Goal: Check status: Check status

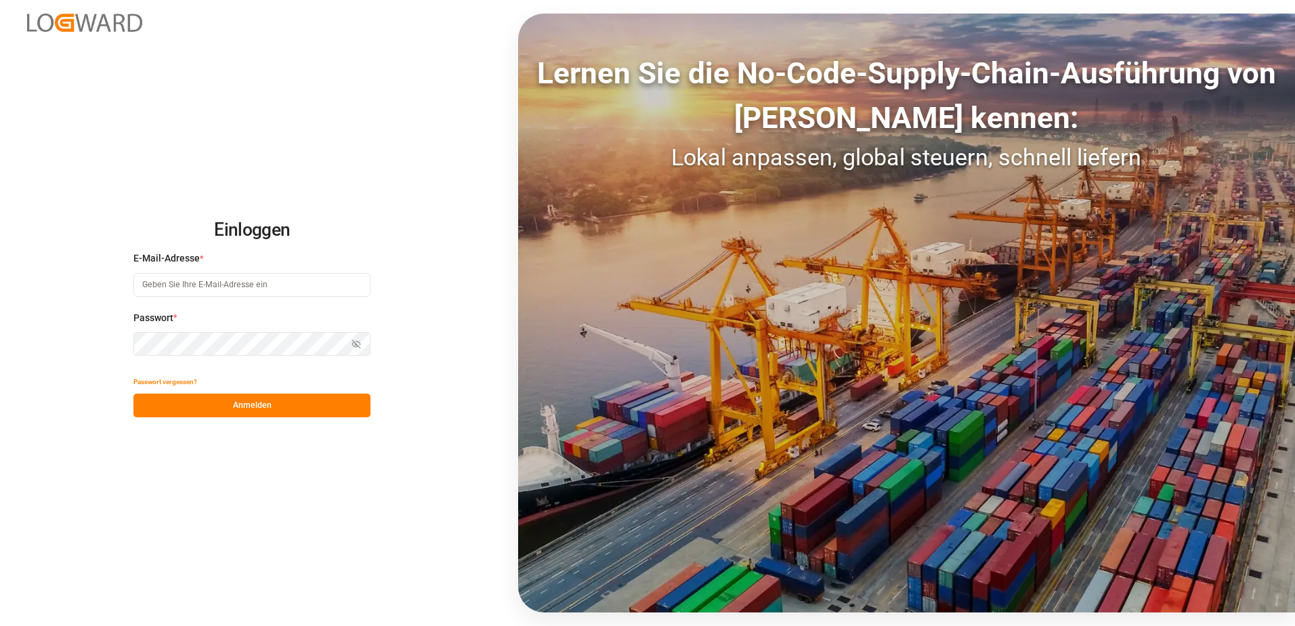
click at [228, 288] on input at bounding box center [251, 285] width 237 height 24
type input "[PERSON_NAME][EMAIL_ADDRESS][PERSON_NAME][DOMAIN_NAME]"
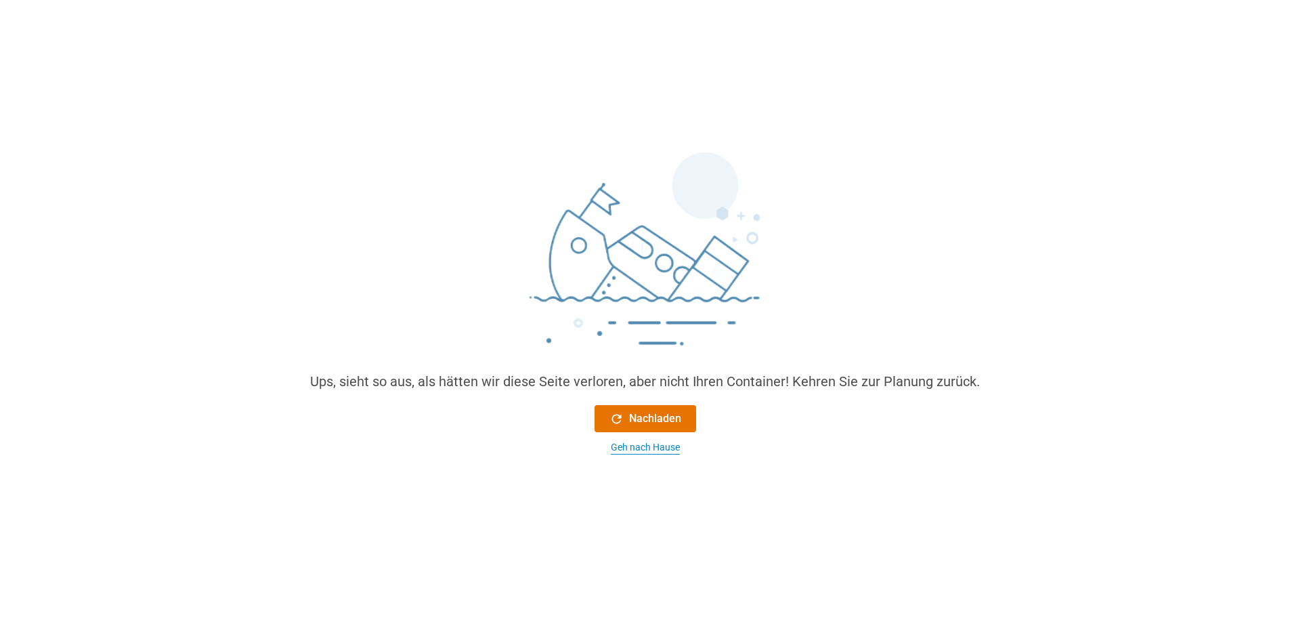
click at [667, 448] on div "Geh nach Hause" at bounding box center [645, 447] width 69 height 14
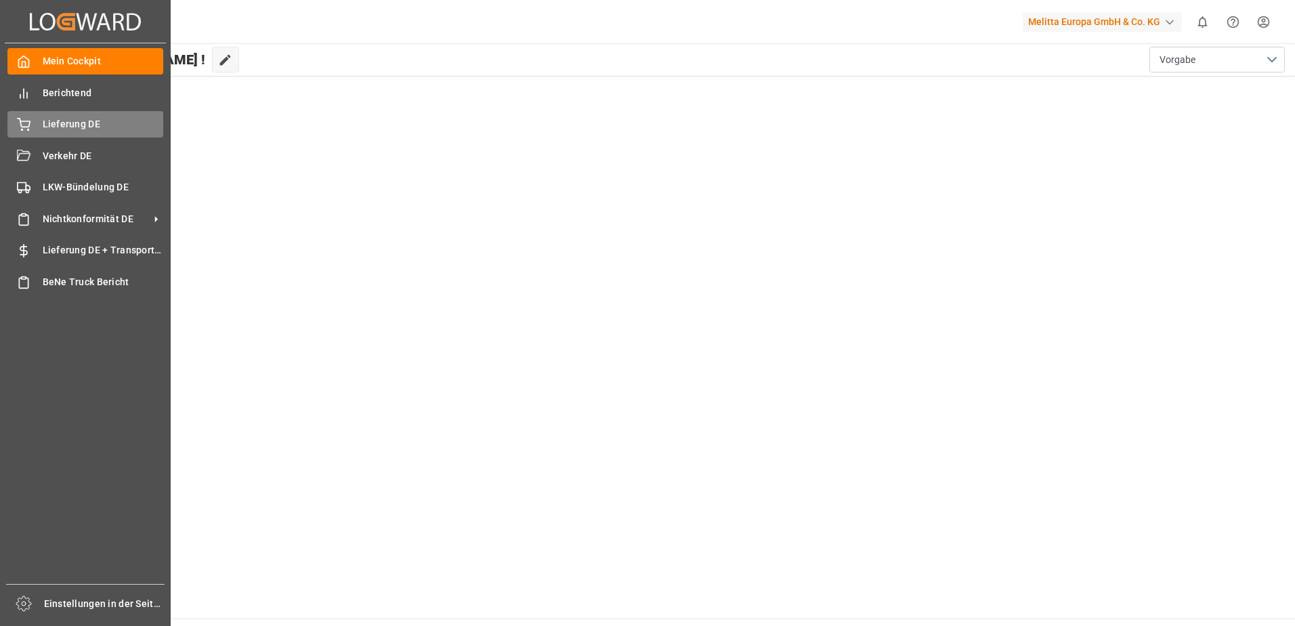
click at [56, 130] on span "Lieferung DE" at bounding box center [103, 124] width 121 height 14
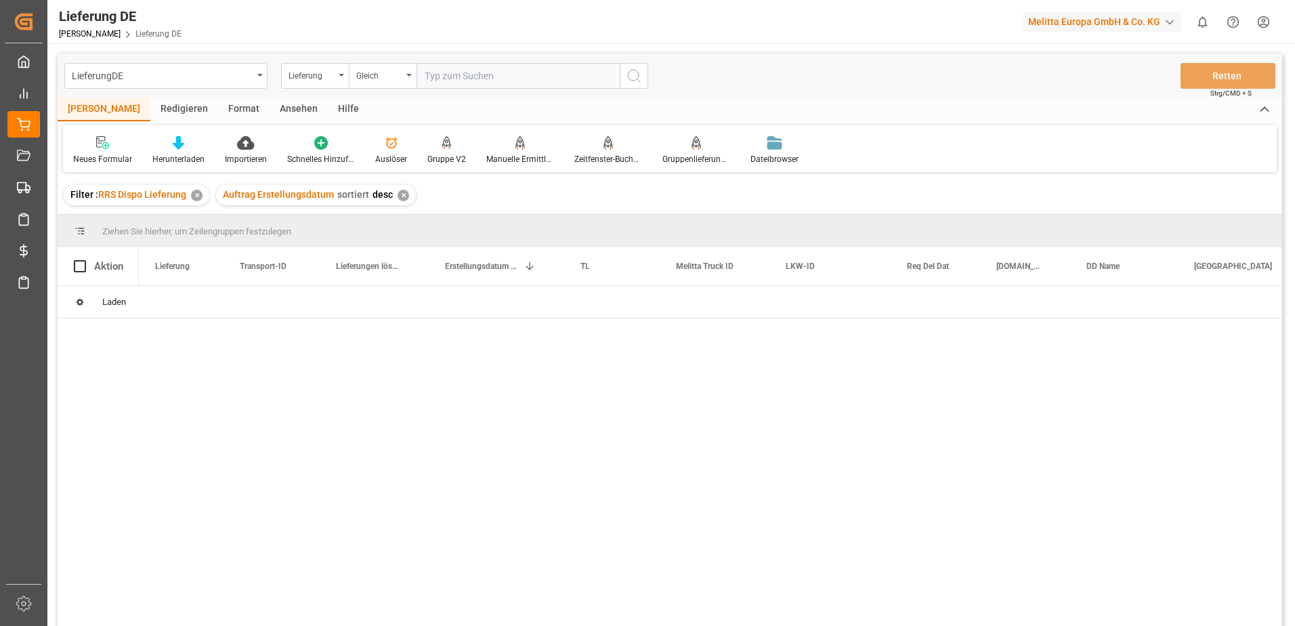
click at [475, 77] on input "text" at bounding box center [517, 76] width 203 height 26
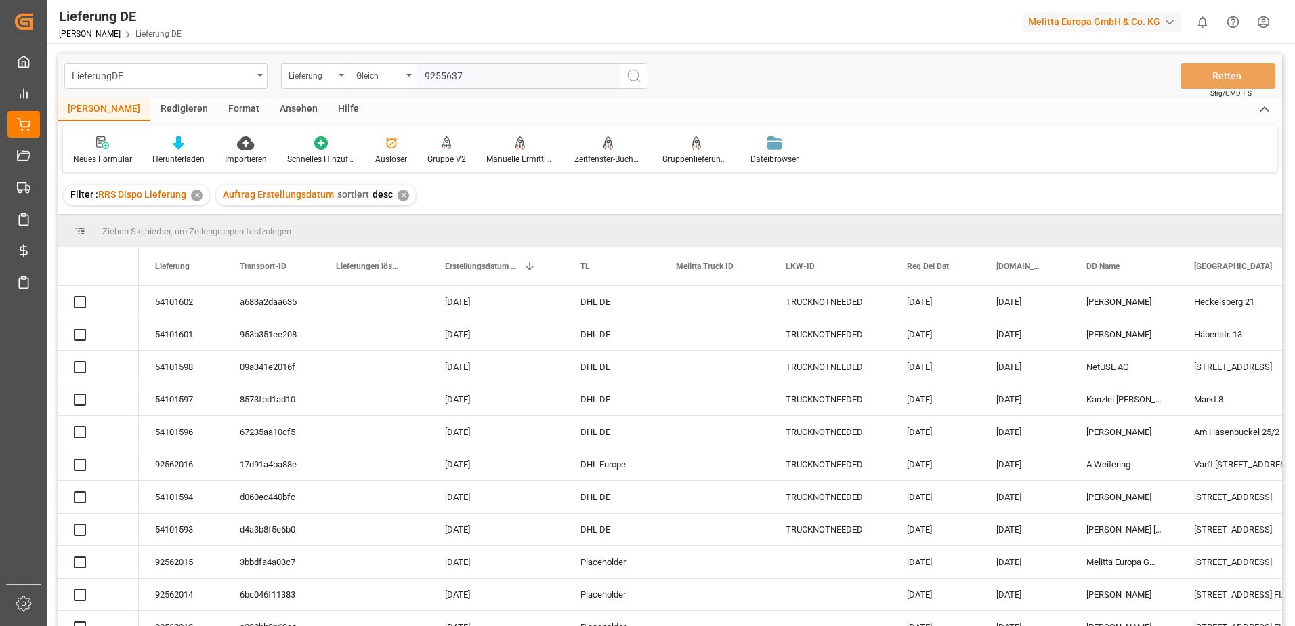
type input "92556377"
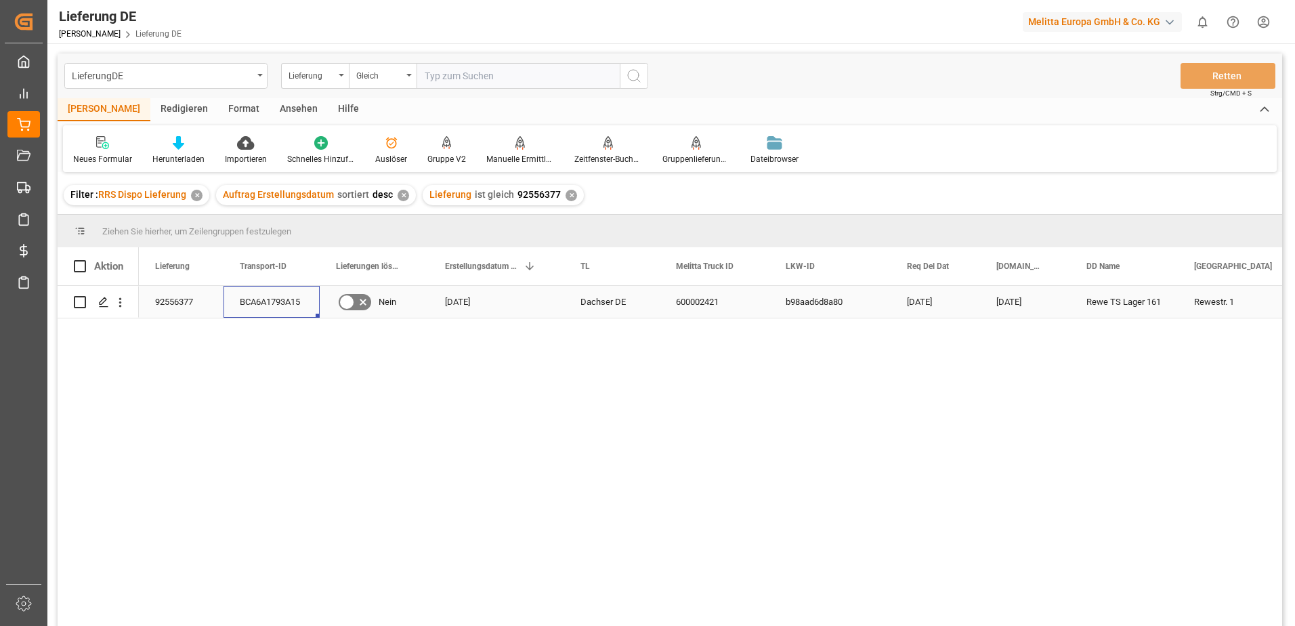
click at [284, 304] on div "BCA6A1793A15" at bounding box center [271, 302] width 96 height 32
click at [469, 81] on input "text" at bounding box center [517, 76] width 203 height 26
paste input "92557271"
type input "92557271"
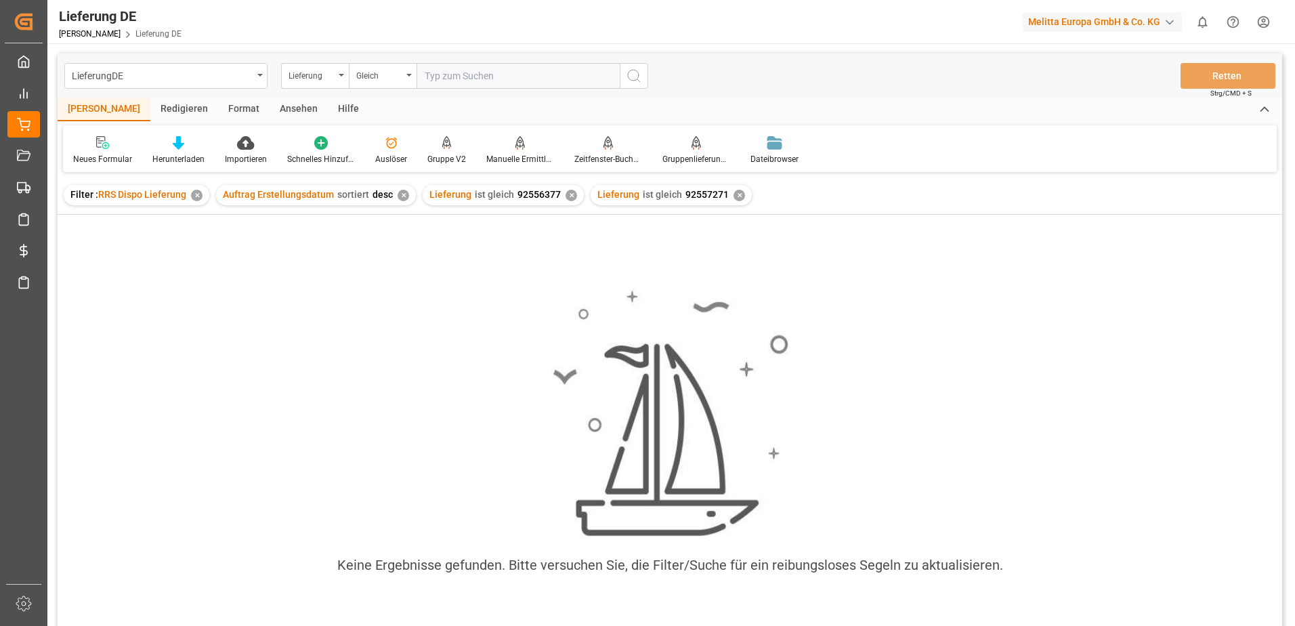
click at [194, 194] on div "✕" at bounding box center [197, 196] width 12 height 12
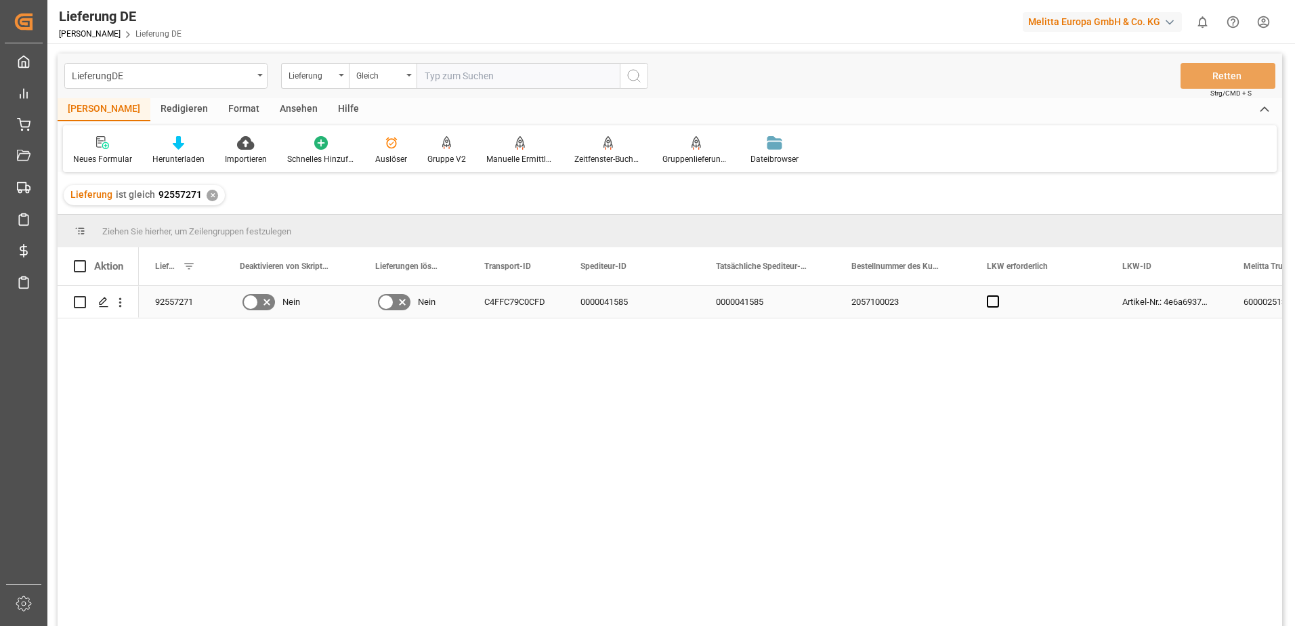
click at [522, 306] on div "C4FFC79C0CFD" at bounding box center [516, 302] width 96 height 32
click at [509, 79] on input "text" at bounding box center [517, 76] width 203 height 26
paste input "92557597"
type input "92557597"
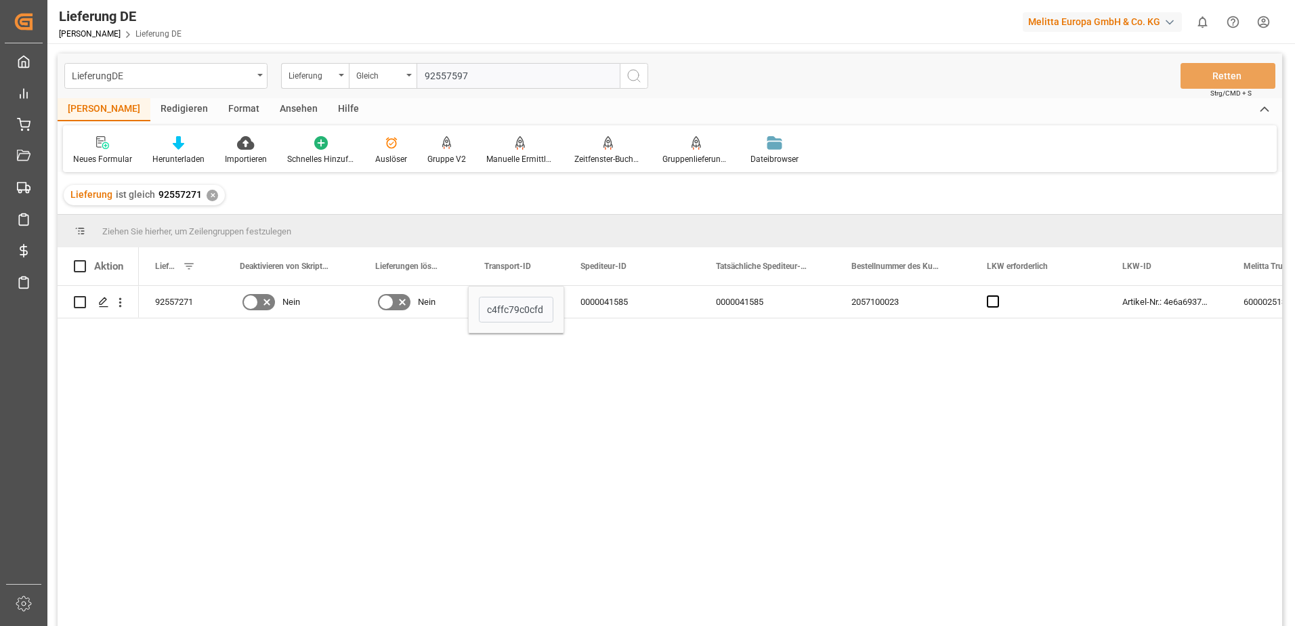
click at [640, 79] on icon at bounding box center [634, 76] width 16 height 16
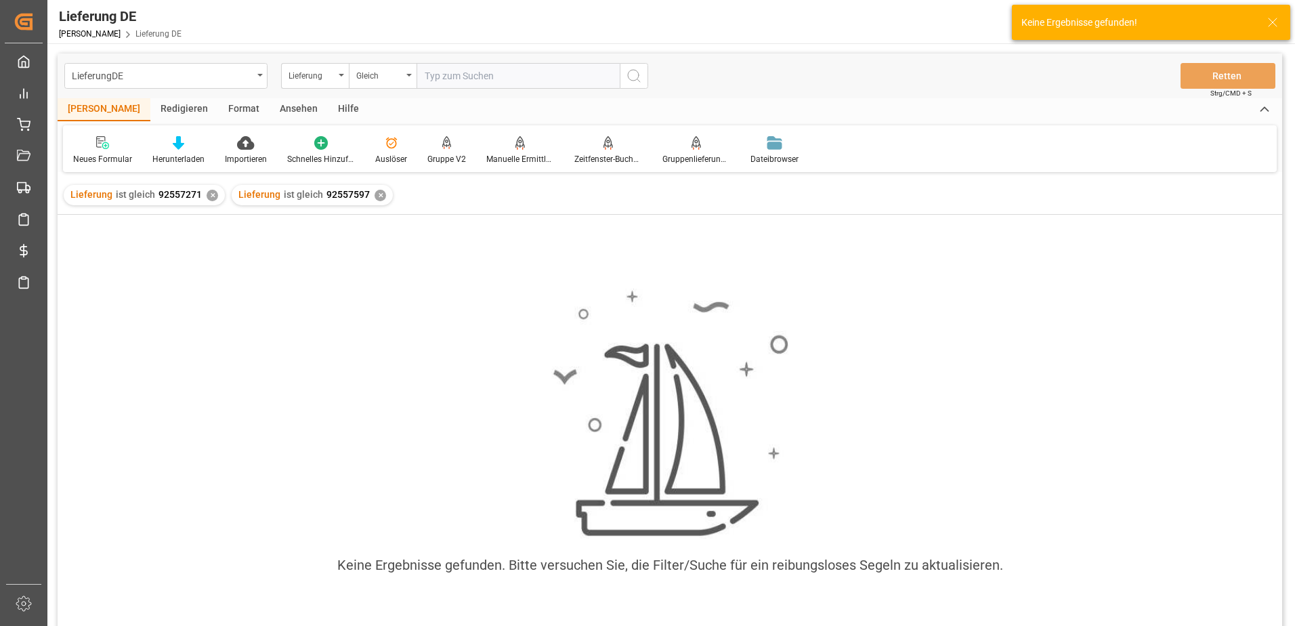
click at [209, 194] on div "✕" at bounding box center [213, 196] width 12 height 12
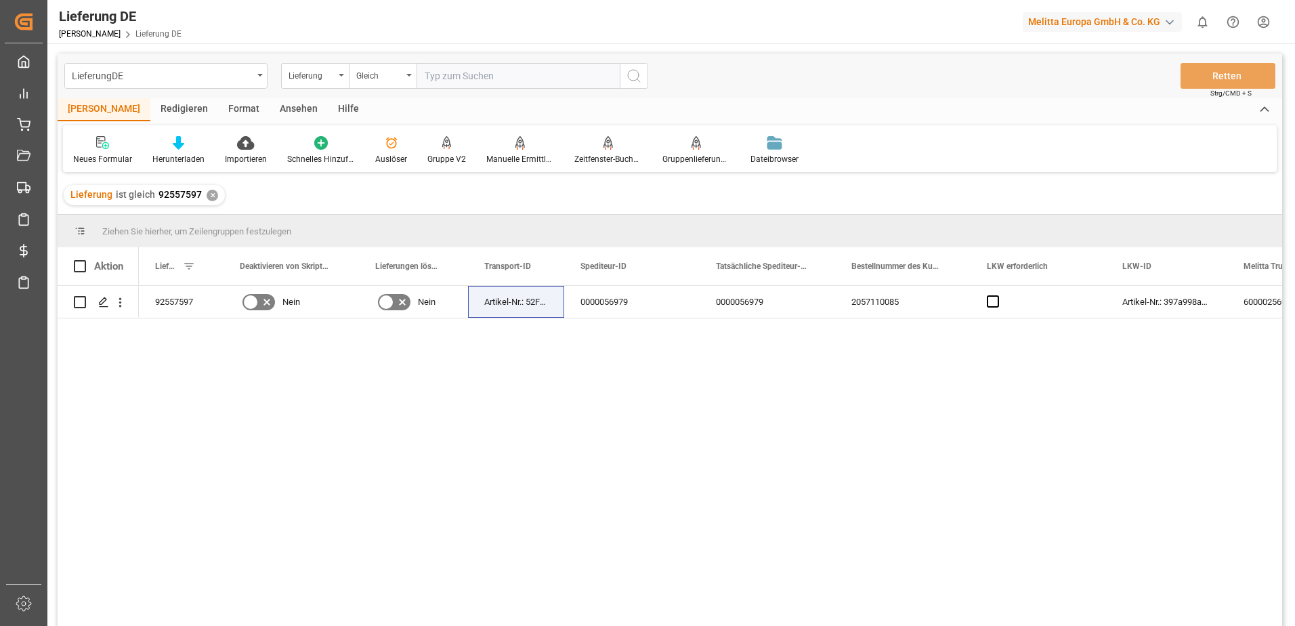
click at [169, 355] on div "92557597 Nein Nein Artikel-Nr.: 52F031C20897 0000056979 0000056979 2057110085 A…" at bounding box center [710, 460] width 1143 height 349
click at [534, 304] on div "Artikel-Nr.: 52F031C20897" at bounding box center [516, 302] width 96 height 32
click at [559, 381] on div "92557597 Nein Nein Artikel-Nr.: 52F031C20897 0000056979 0000056979 2057110085 A…" at bounding box center [710, 460] width 1143 height 349
click at [575, 385] on div "92557597 Nein Nein Artikel-Nr.: 52F031C20897 0000056979 0000056979 2057110085 A…" at bounding box center [710, 460] width 1143 height 349
click at [324, 405] on div "92557597 Nein Nein Artikel-Nr.: 52F031C20897 0000056979 0000056979 2057110085 A…" at bounding box center [710, 460] width 1143 height 349
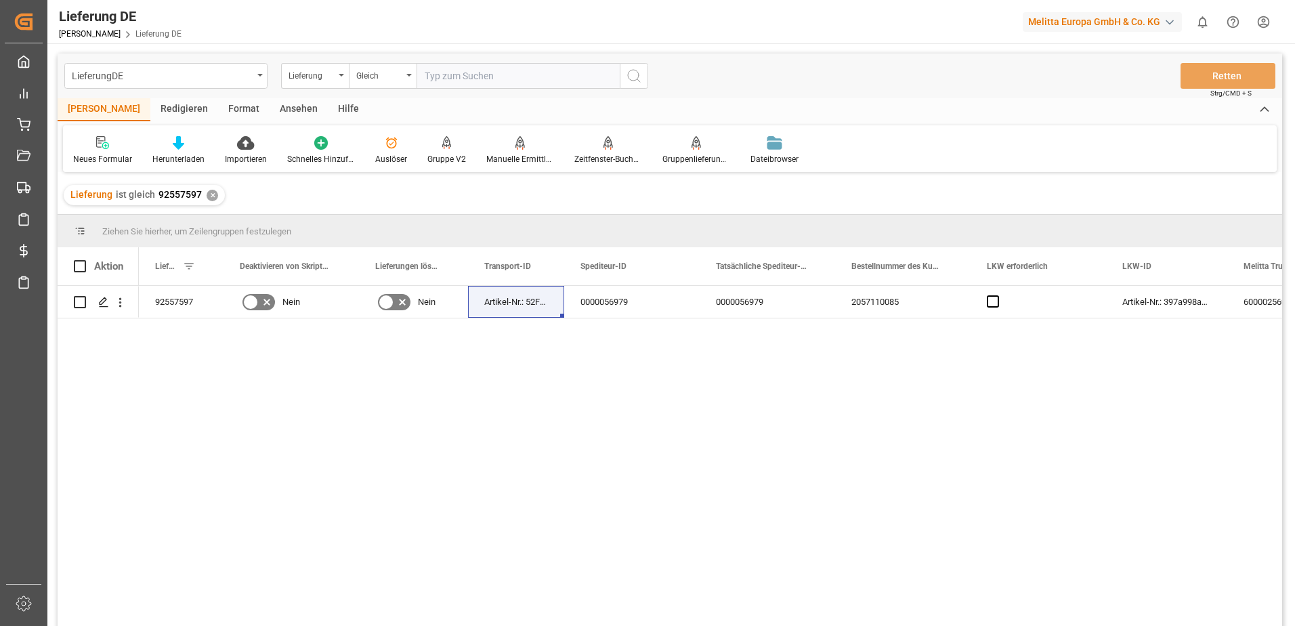
click at [209, 196] on div "✕" at bounding box center [213, 196] width 12 height 12
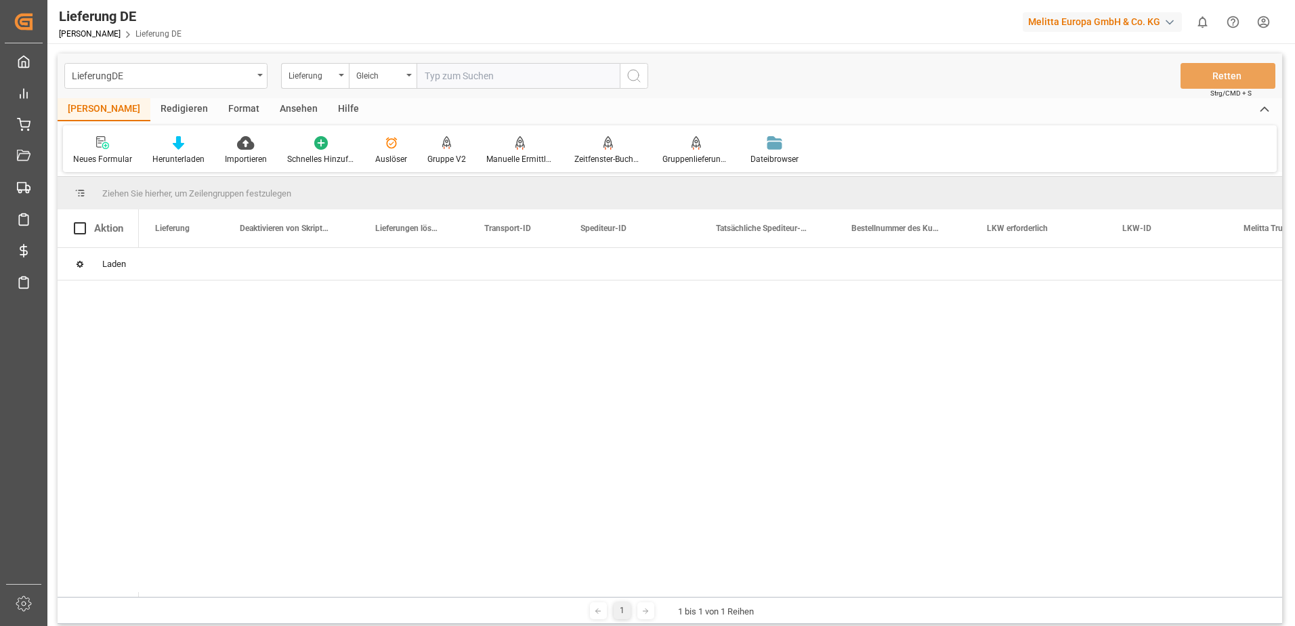
click at [504, 77] on input "text" at bounding box center [517, 76] width 203 height 26
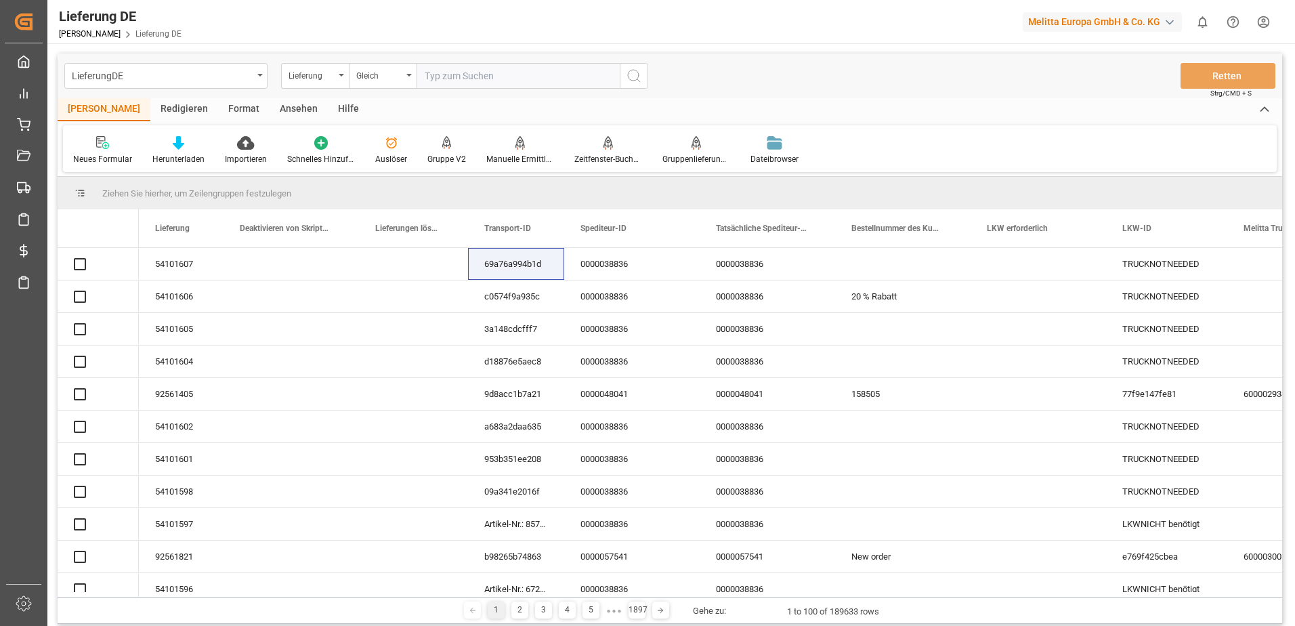
paste input "92557597"
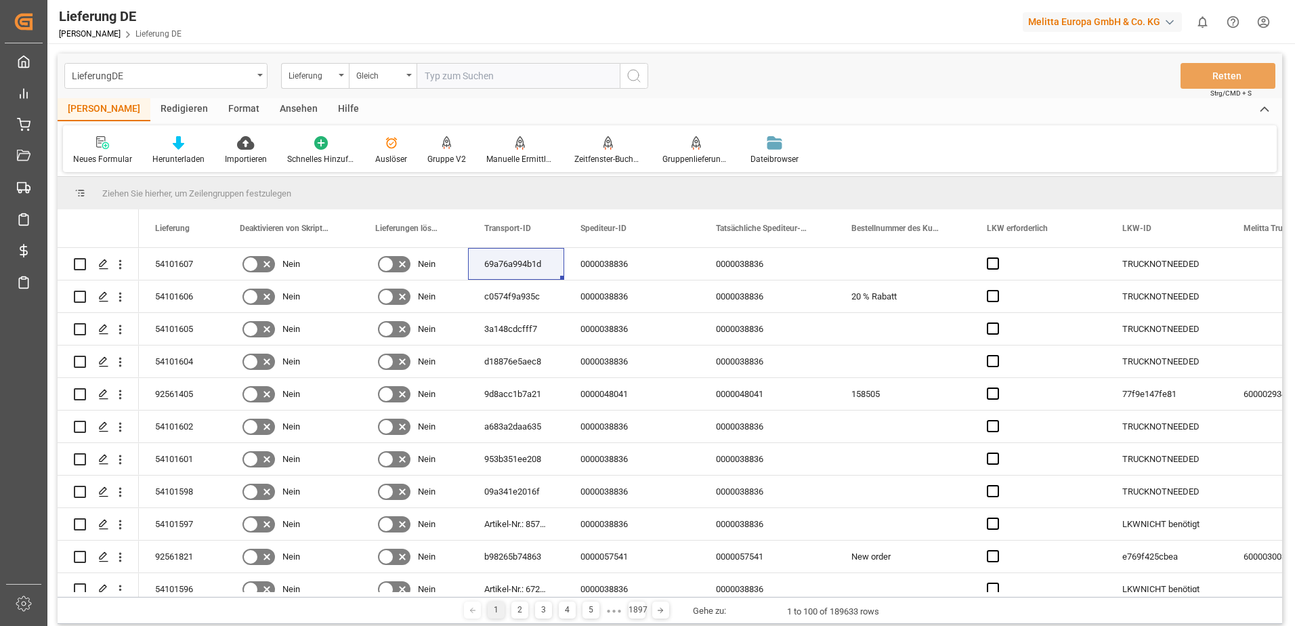
type input "92557597"
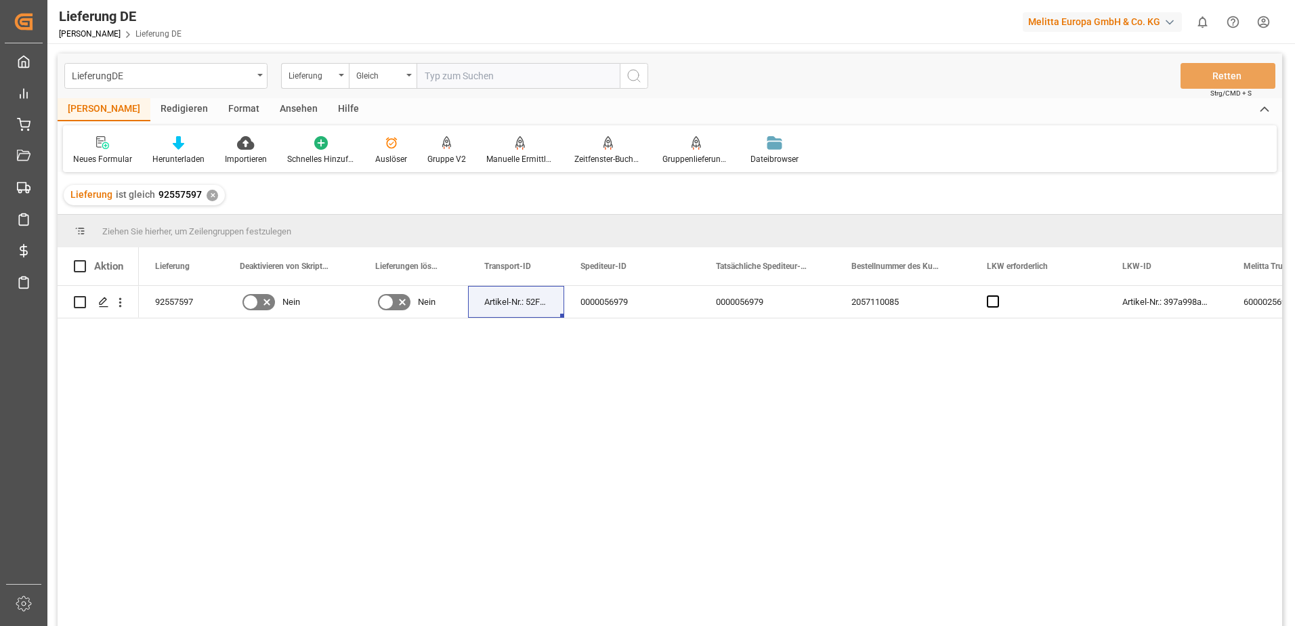
click at [550, 433] on div "92557597 Nein Nein Artikel-Nr.: 52F031C20897 0000056979 0000056979 2057110085 A…" at bounding box center [710, 460] width 1143 height 349
click at [739, 410] on div "92557597 Nein Nein Artikel-Nr.: 52F031C20897 0000056979 0000056979 2057110085 A…" at bounding box center [710, 460] width 1143 height 349
click at [648, 327] on div "92557597 Nein Nein Artikel-Nr.: 52F031C20897 0000056979 0000056979 2057110085 A…" at bounding box center [710, 460] width 1143 height 349
click at [647, 308] on div "0000056979" at bounding box center [631, 302] width 135 height 32
click at [118, 302] on icon "Menü öffnen" at bounding box center [120, 302] width 14 height 14
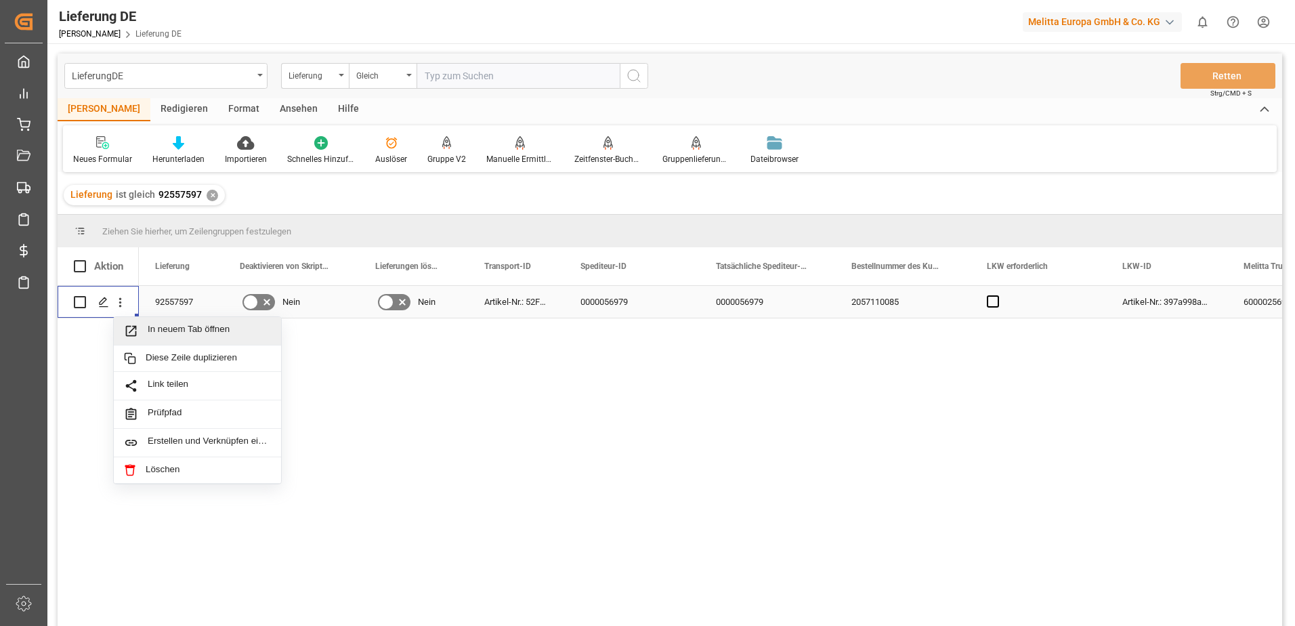
click at [150, 326] on span "In neuem Tab öffnen" at bounding box center [209, 331] width 123 height 14
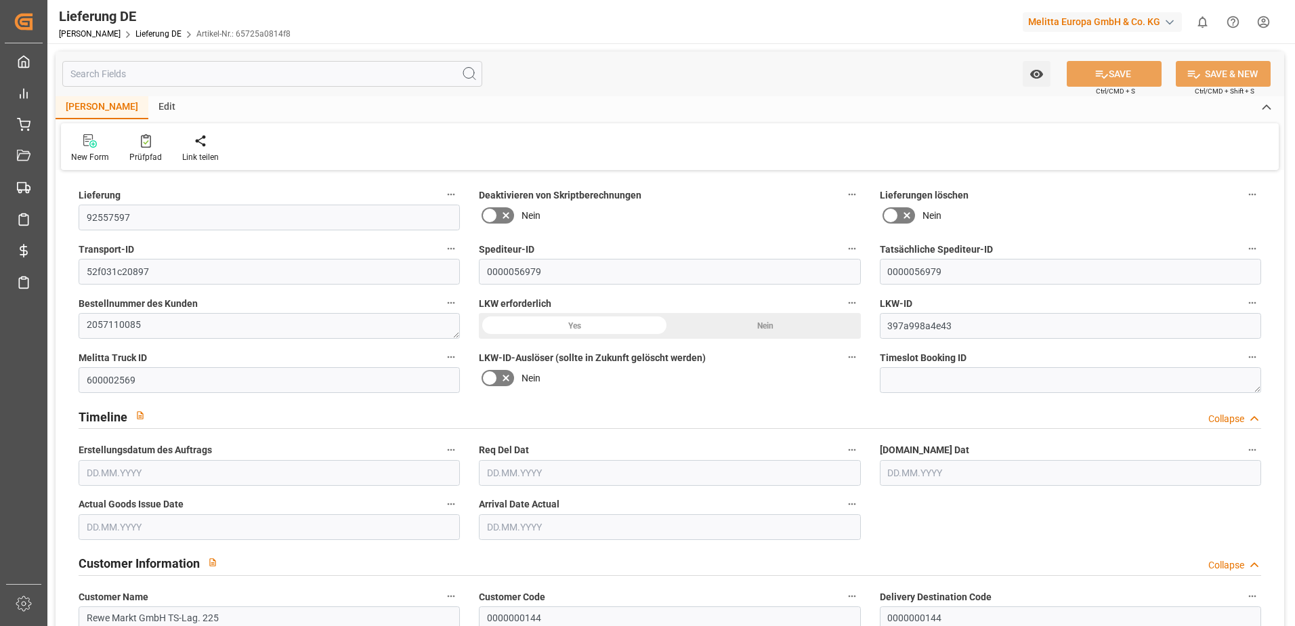
type input "16"
type input "8"
type input "1898.926"
type input "2965"
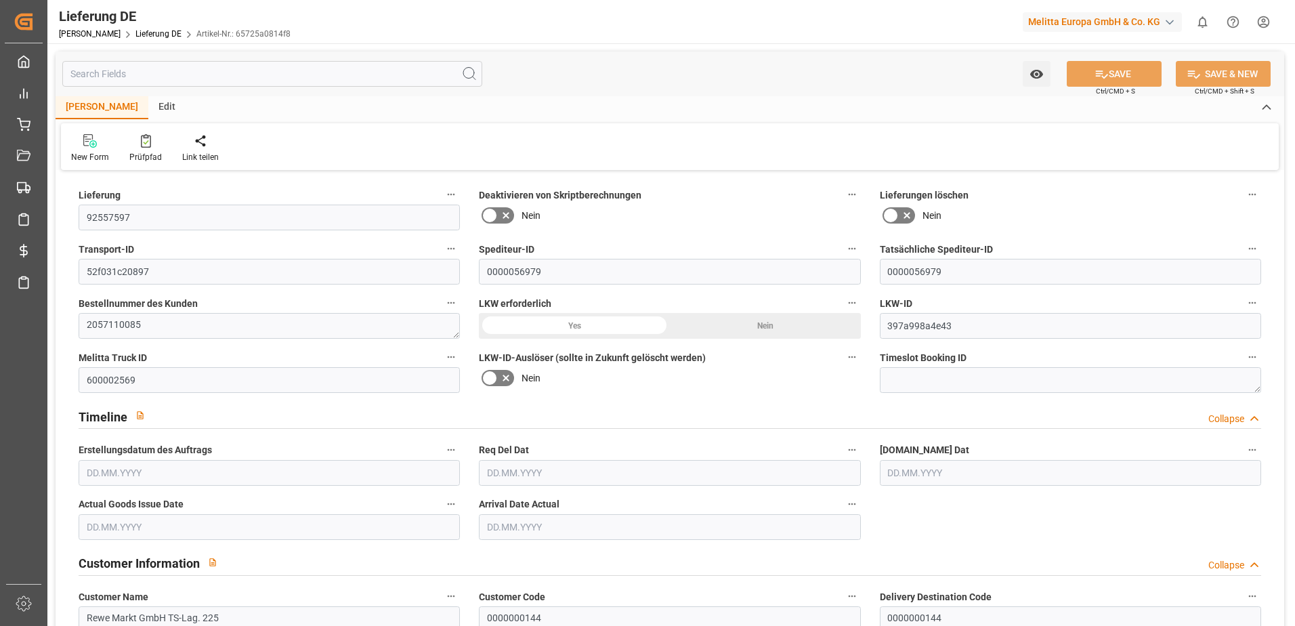
type input "13423.468"
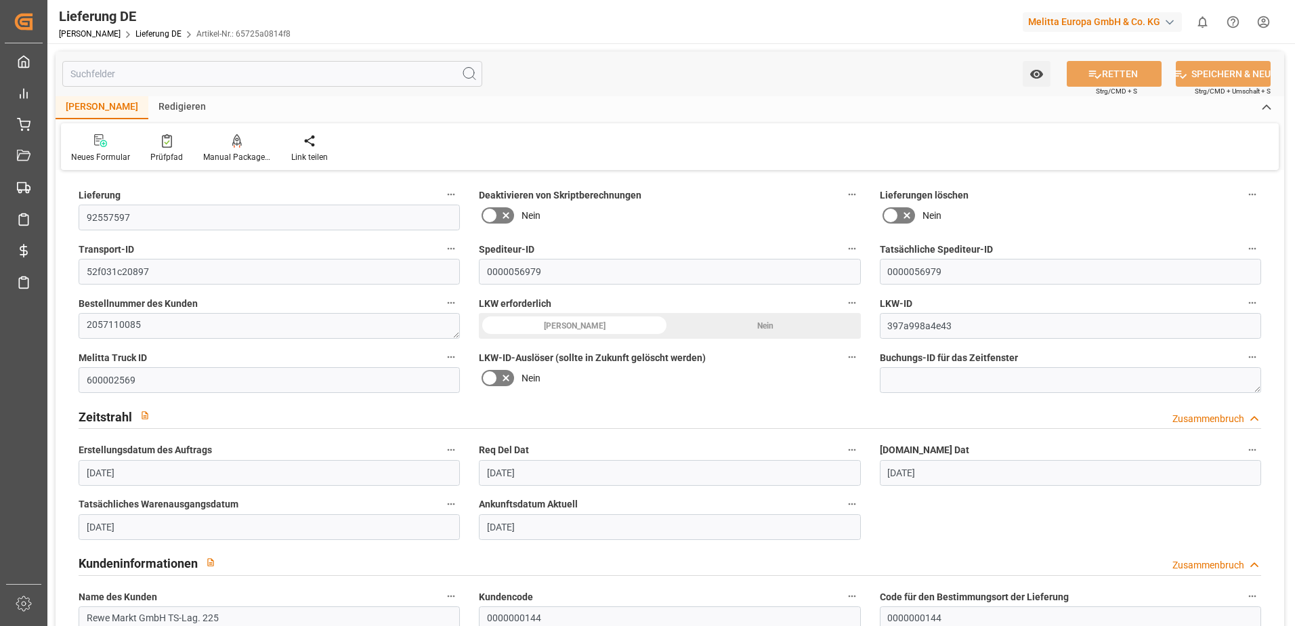
type input "[DATE]"
type input "18.09.2025"
type input "16.09.2025"
type input "17.09.2025"
type input "19.09.2025"
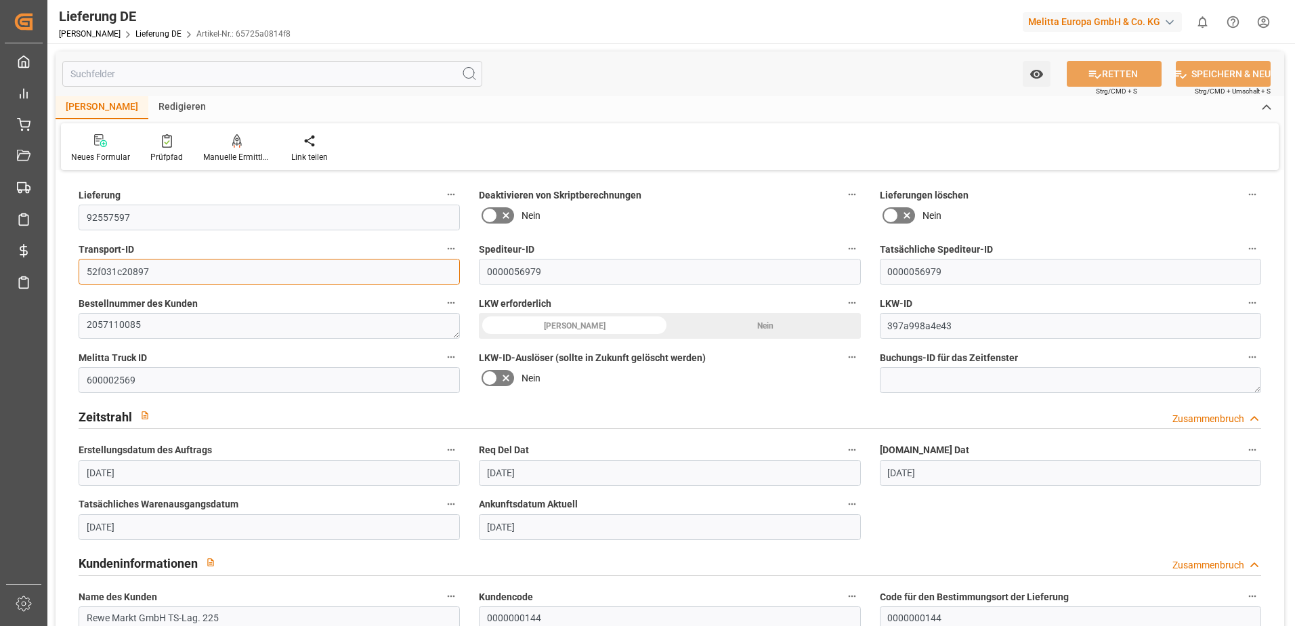
click at [179, 273] on input "52f031c20897" at bounding box center [269, 272] width 381 height 26
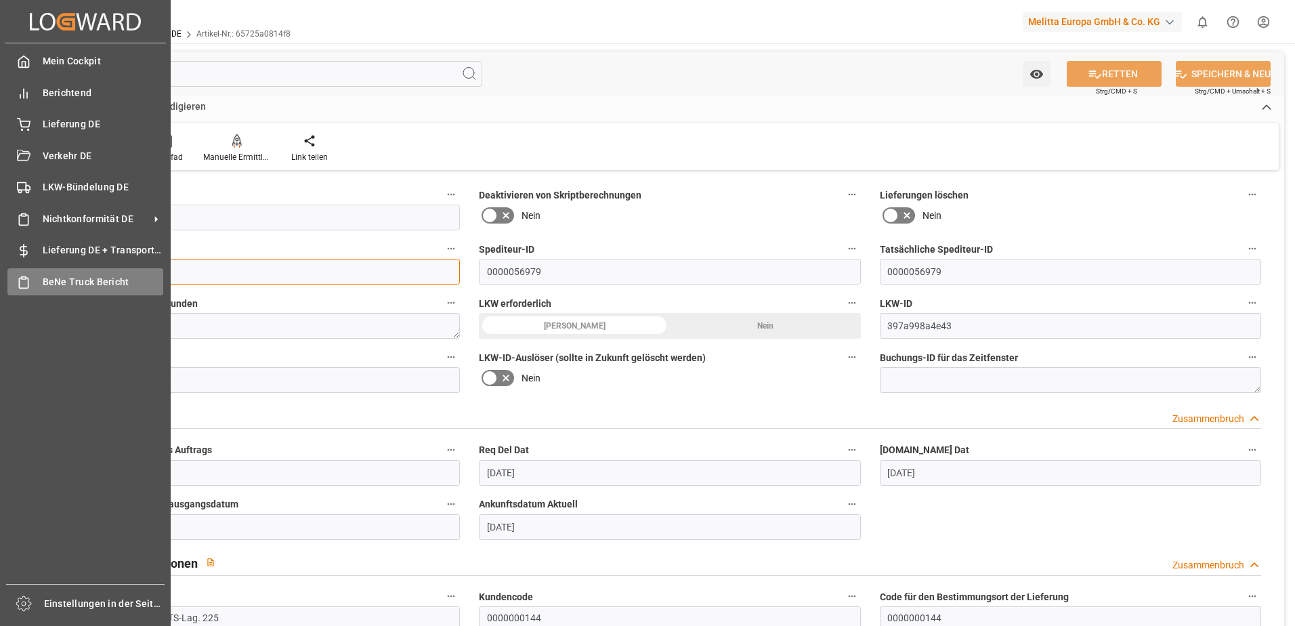
drag, startPoint x: 150, startPoint y: 272, endPoint x: 43, endPoint y: 272, distance: 107.0
click at [43, 272] on div "Erstellt von potrace 1.15, geschrieben von Peter Selinger 2001-2017 Erstellt vo…" at bounding box center [647, 313] width 1295 height 626
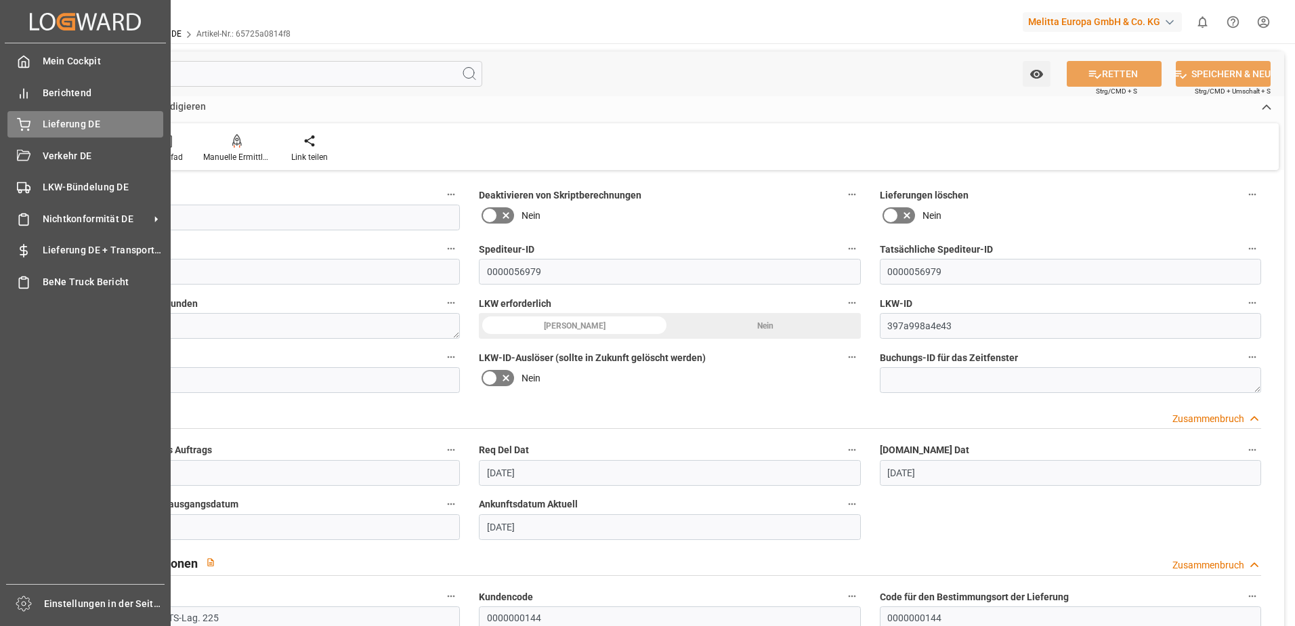
click at [49, 126] on span "Lieferung DE" at bounding box center [103, 124] width 121 height 14
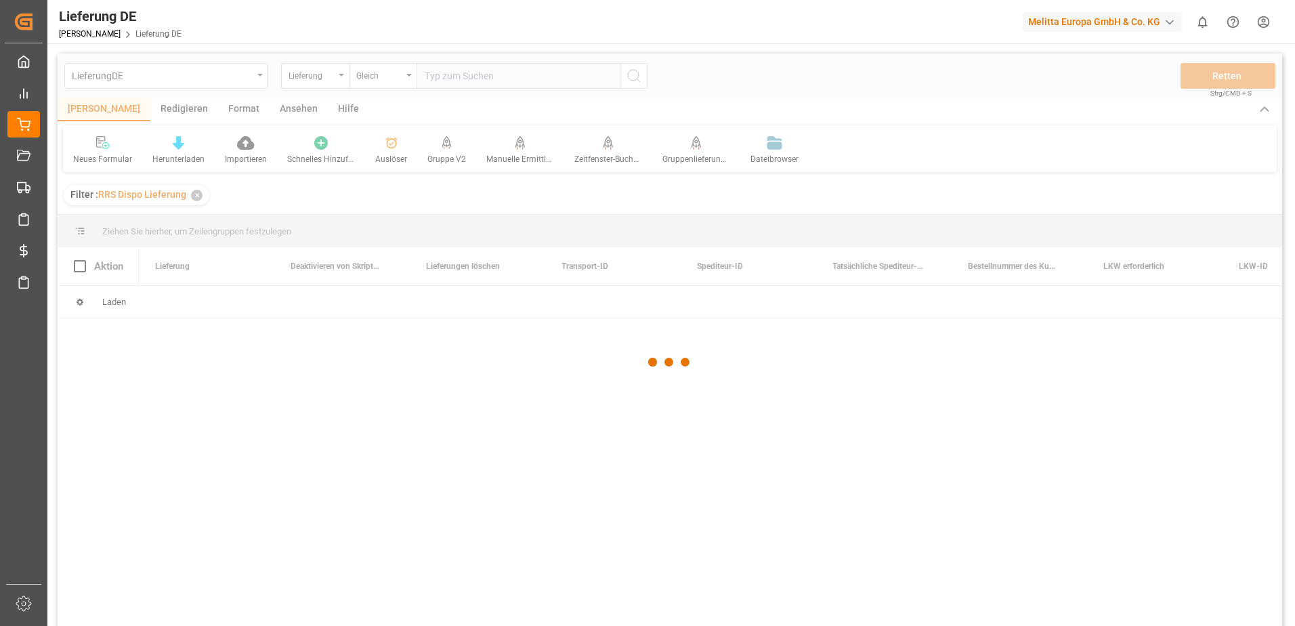
click at [382, 79] on div at bounding box center [670, 362] width 1224 height 618
click at [476, 81] on div at bounding box center [670, 362] width 1224 height 618
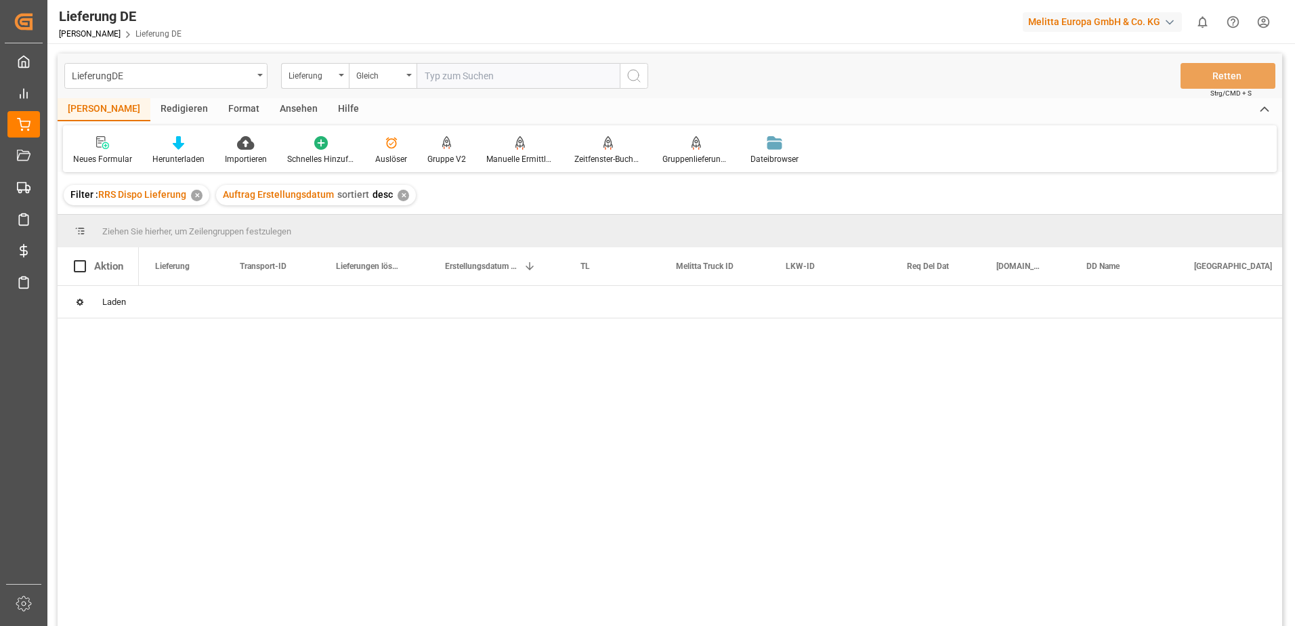
click at [476, 81] on input "text" at bounding box center [517, 76] width 203 height 26
paste input "92557780"
type input "92557780"
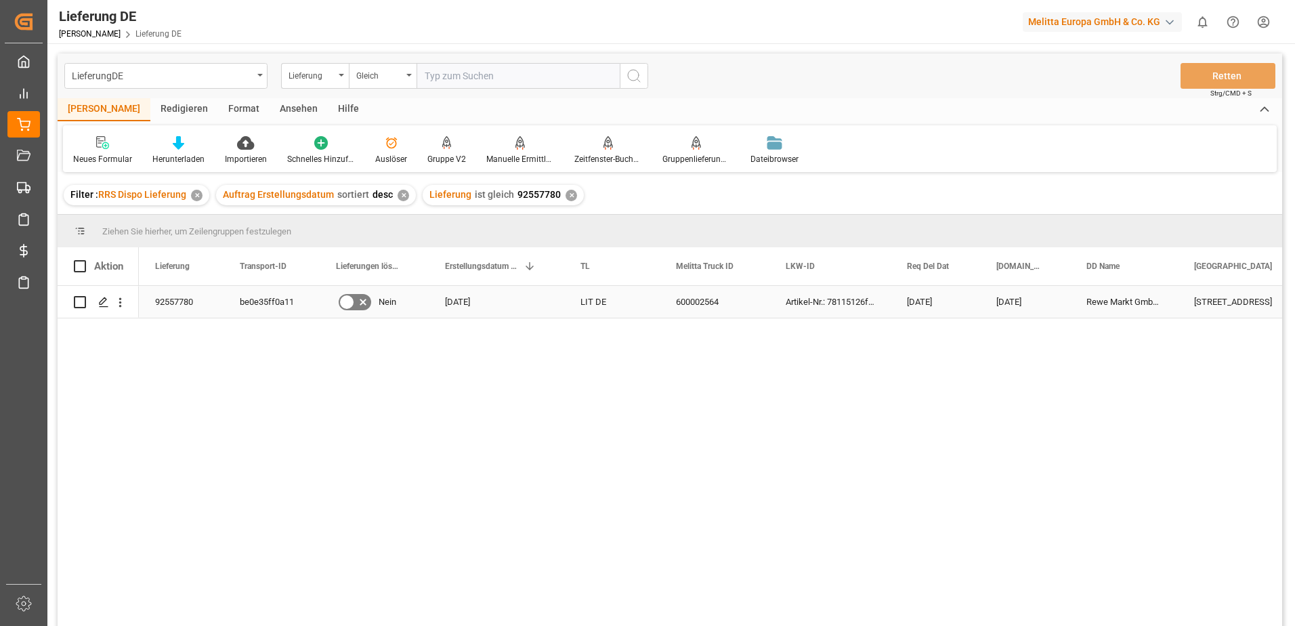
click at [280, 301] on div "be0e35ff0a11" at bounding box center [271, 302] width 96 height 32
